Goal: Task Accomplishment & Management: Complete application form

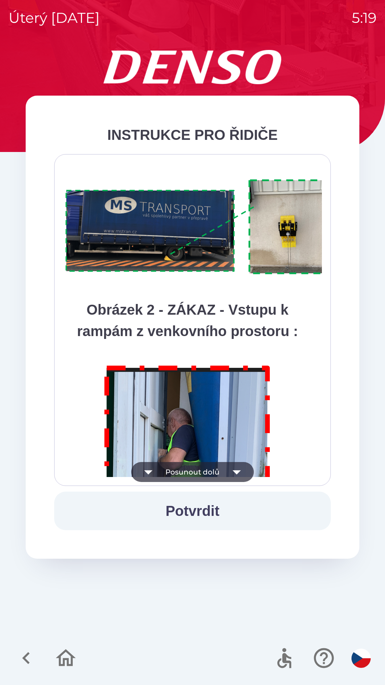
scroll to position [4011, 0]
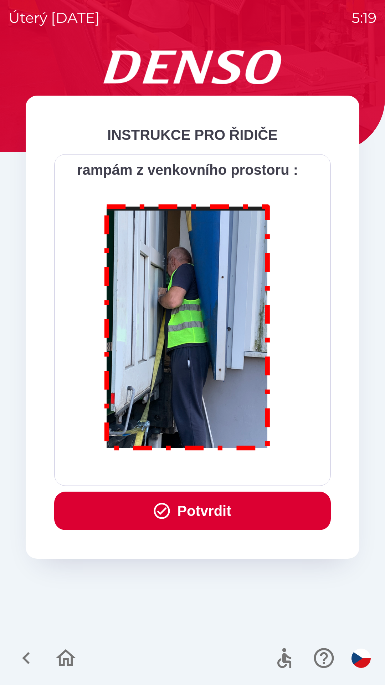
click at [197, 510] on button "Potvrdit" at bounding box center [192, 511] width 277 height 39
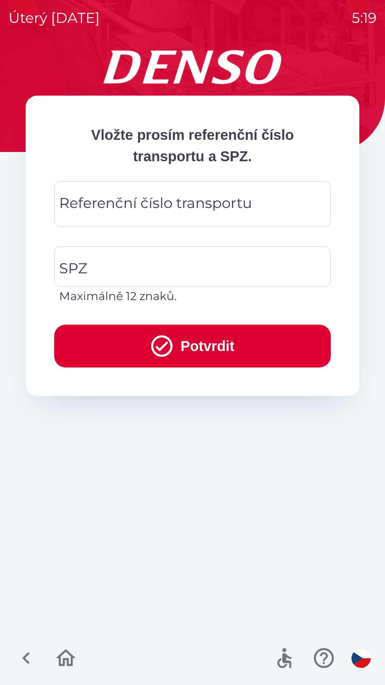
click at [115, 195] on div "Referenční číslo transportu Referenční číslo transportu" at bounding box center [192, 203] width 277 height 45
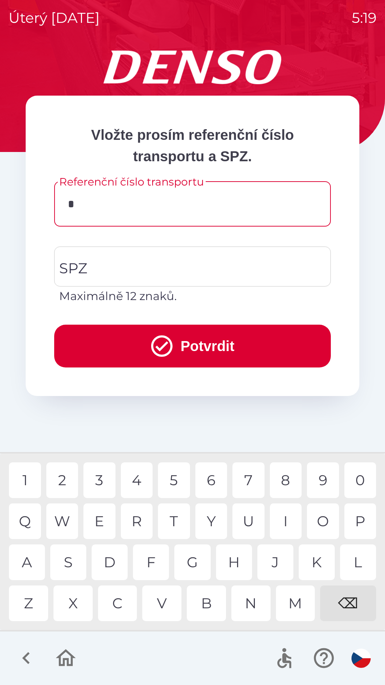
click at [315, 564] on div "K" at bounding box center [317, 563] width 36 height 36
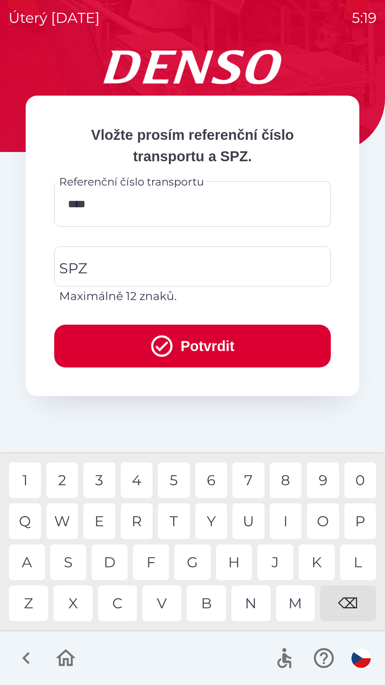
click at [140, 479] on div "4" at bounding box center [137, 481] width 32 height 36
click at [360, 478] on div "0" at bounding box center [361, 481] width 32 height 36
type input "******"
click at [100, 268] on input "SPZ" at bounding box center [187, 267] width 260 height 34
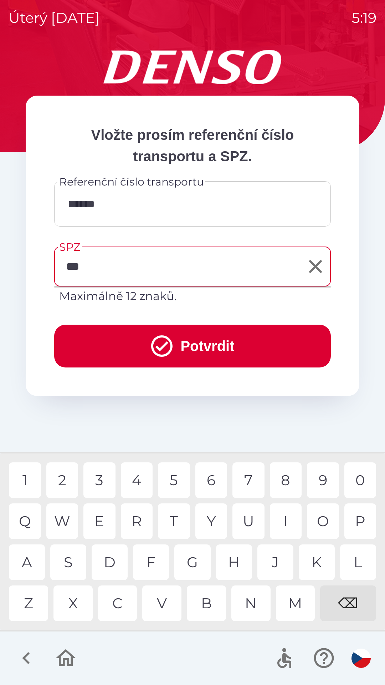
click at [293, 608] on div "M" at bounding box center [295, 604] width 39 height 36
click at [173, 477] on div "5" at bounding box center [174, 481] width 32 height 36
type input "*******"
click at [106, 339] on button "Potvrdit" at bounding box center [192, 346] width 277 height 43
